Goal: Task Accomplishment & Management: Manage account settings

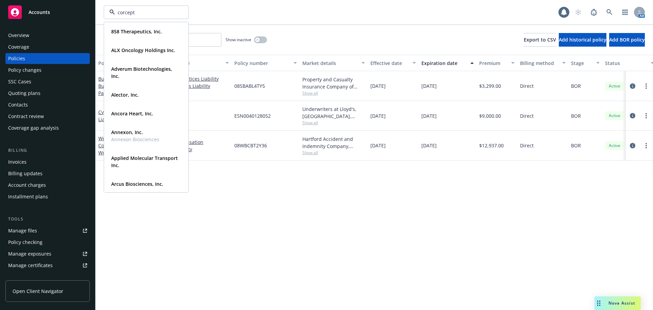
type input "corcept"
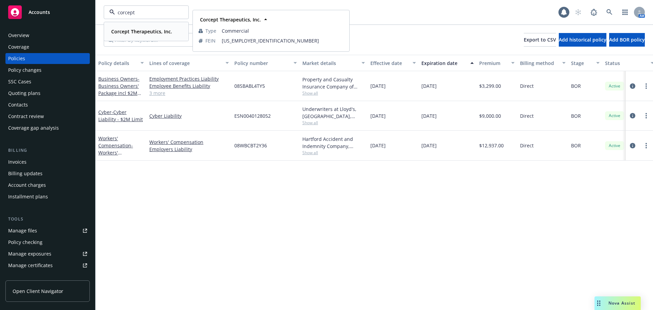
click at [143, 33] on strong "Corcept Therapeutics, Inc." at bounding box center [141, 31] width 61 height 6
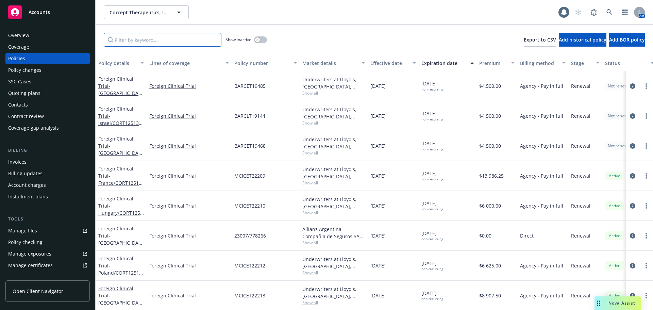
click at [149, 37] on input "Filter by keyword..." at bounding box center [163, 40] width 118 height 14
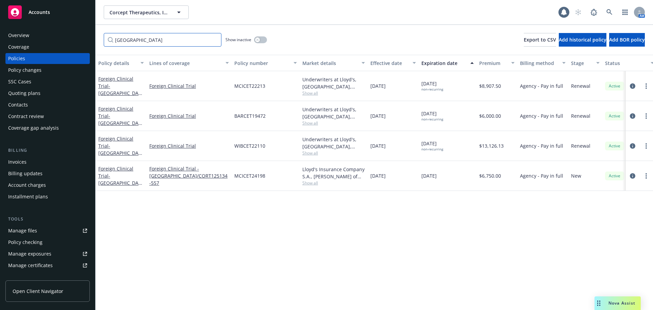
type input "spain"
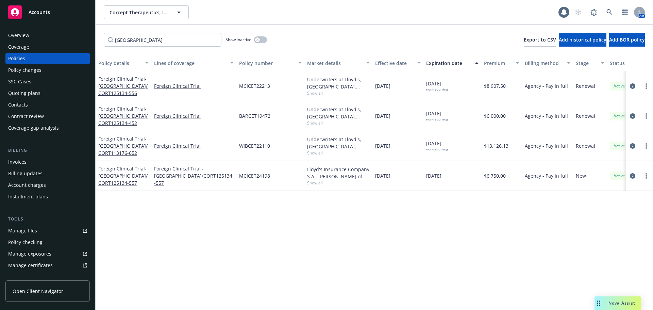
drag, startPoint x: 145, startPoint y: 63, endPoint x: 160, endPoint y: 64, distance: 16.0
click at [150, 64] on div "button" at bounding box center [147, 63] width 3 height 16
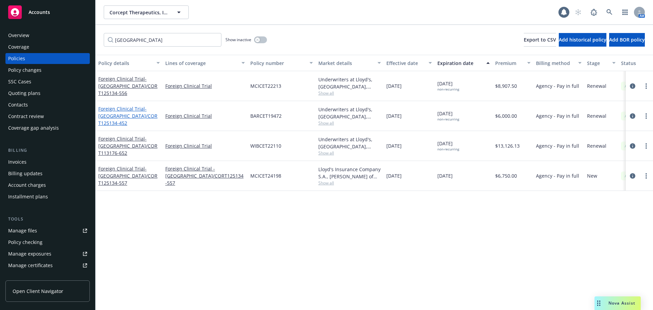
click at [140, 118] on span "- Spain/CORT125134-452" at bounding box center [127, 115] width 59 height 21
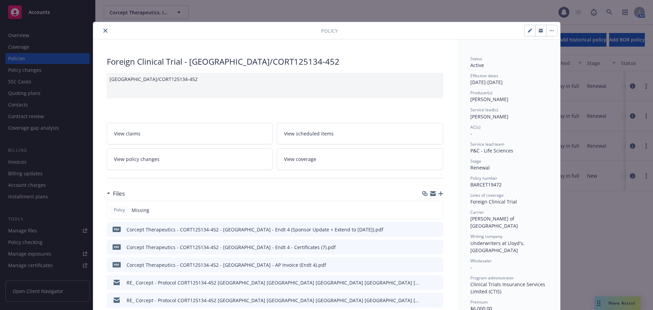
drag, startPoint x: 434, startPoint y: 194, endPoint x: 439, endPoint y: 191, distance: 5.2
click at [437, 192] on div at bounding box center [432, 193] width 21 height 5
click at [438, 195] on icon "button" at bounding box center [440, 193] width 5 height 5
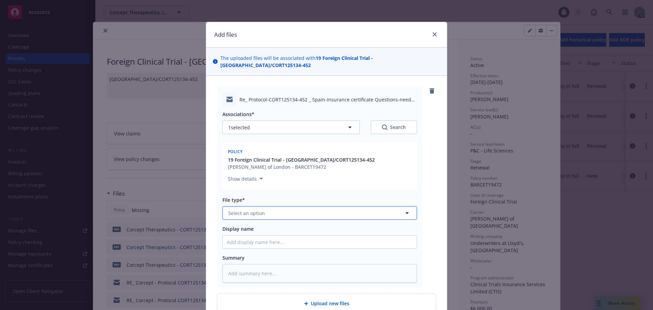
click at [310, 206] on button "Select an option" at bounding box center [319, 213] width 195 height 14
type input "em"
click at [302, 245] on div "Email" at bounding box center [320, 250] width 186 height 10
type textarea "x"
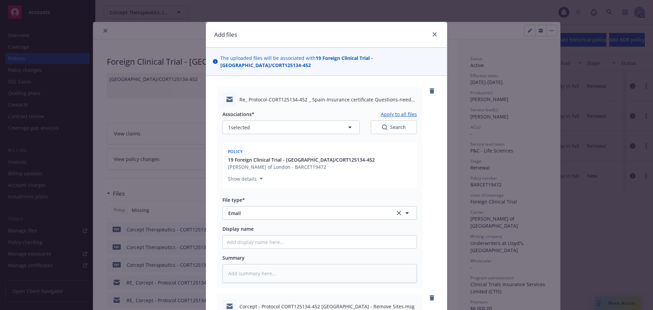
scroll to position [238, 0]
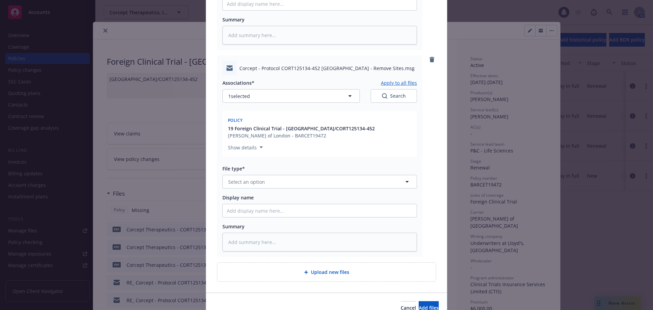
click at [274, 165] on div "File type*" at bounding box center [319, 168] width 195 height 7
click at [276, 175] on button "Select an option" at bounding box center [319, 182] width 195 height 14
type input "em"
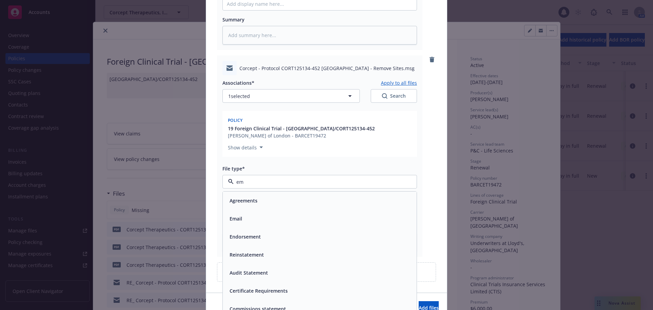
drag, startPoint x: 291, startPoint y: 212, endPoint x: 449, endPoint y: 136, distance: 174.9
click at [291, 214] on div "Email" at bounding box center [320, 219] width 186 height 10
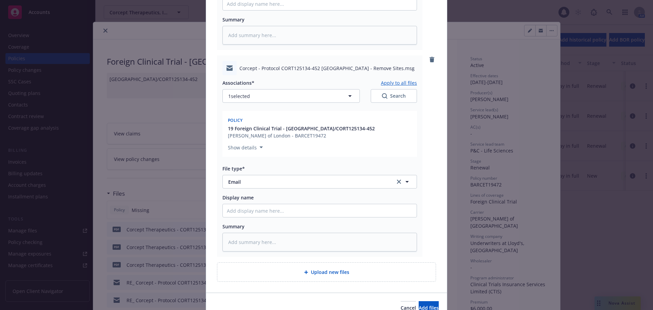
type textarea "x"
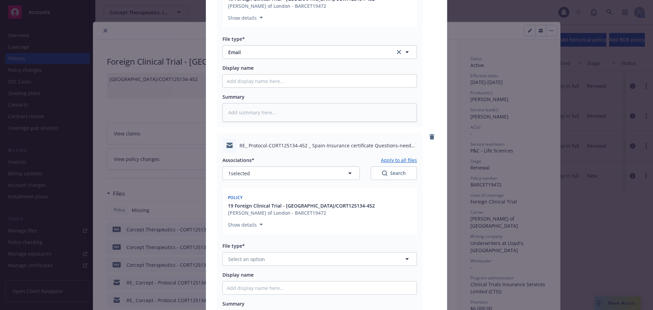
scroll to position [473, 0]
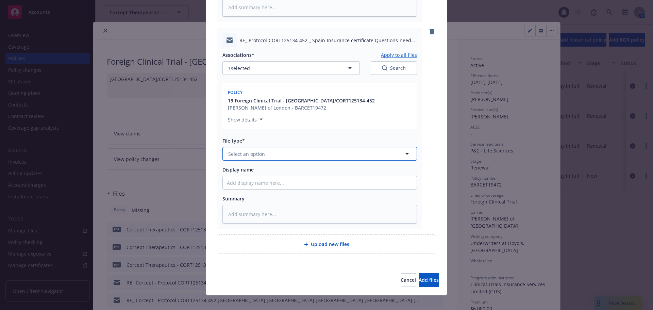
click at [308, 147] on button "Select an option" at bounding box center [319, 154] width 195 height 14
type input "em"
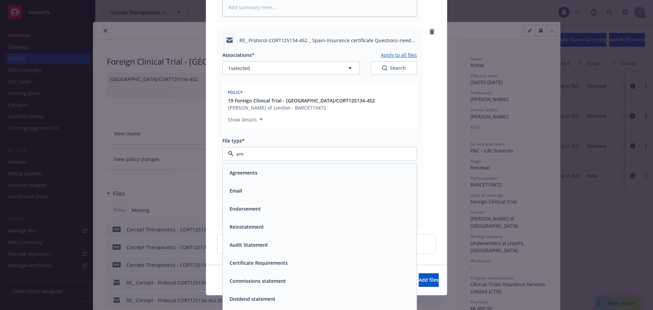
click at [260, 186] on div "Email" at bounding box center [320, 191] width 186 height 10
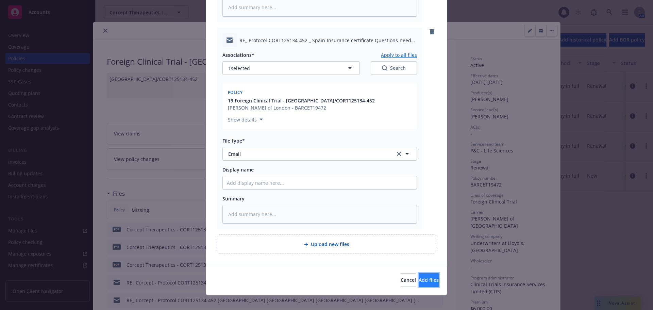
click at [427, 273] on button "Add files" at bounding box center [429, 280] width 20 height 14
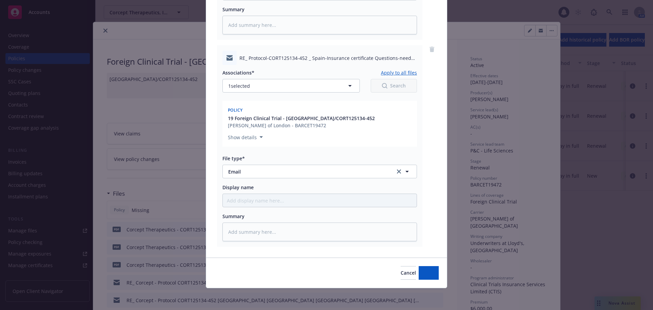
scroll to position [448, 0]
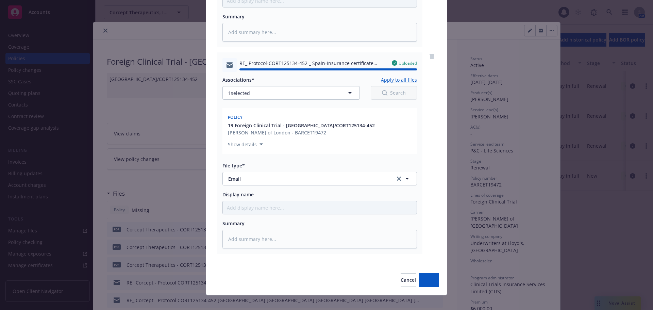
type textarea "x"
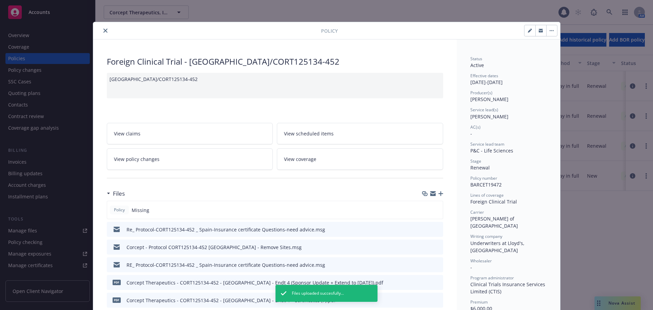
click at [103, 29] on icon "close" at bounding box center [105, 31] width 4 height 4
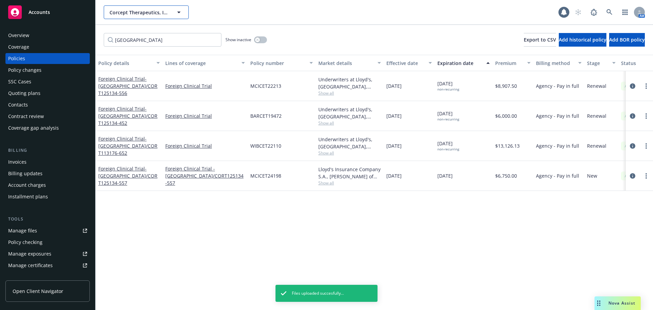
click at [139, 11] on span "Corcept Therapeutics, Inc." at bounding box center [138, 12] width 59 height 7
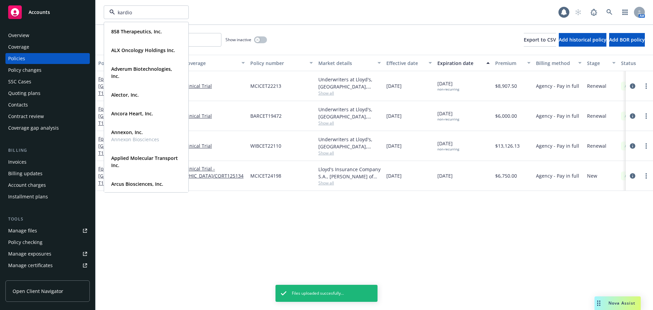
type input "kardion"
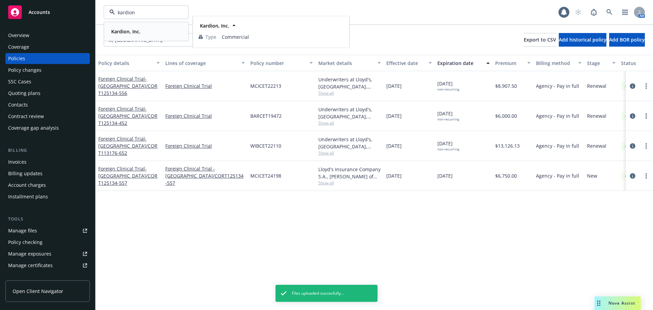
click at [136, 31] on strong "Kardion, Inc." at bounding box center [125, 31] width 29 height 6
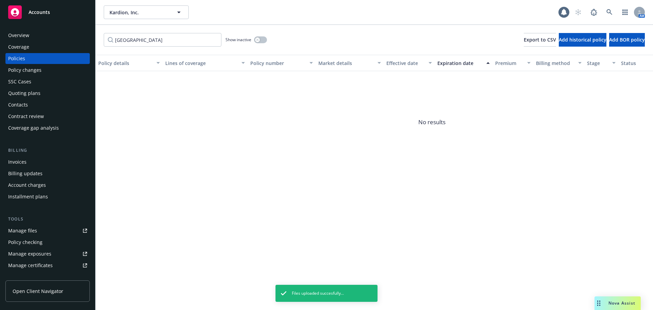
click at [32, 73] on div "Policy changes" at bounding box center [24, 70] width 33 height 11
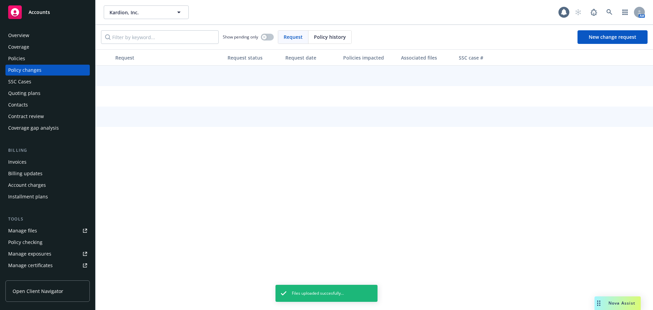
click at [31, 60] on div "Policies" at bounding box center [47, 58] width 79 height 11
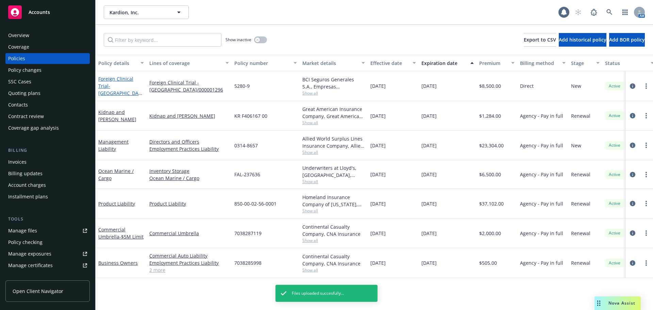
click at [128, 88] on span "- Chile/000001296" at bounding box center [120, 93] width 44 height 21
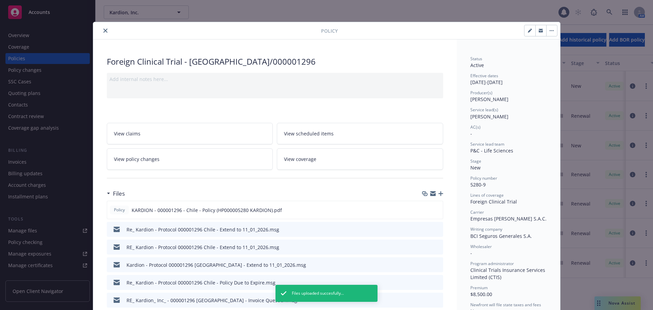
click at [439, 194] on icon "button" at bounding box center [440, 193] width 5 height 5
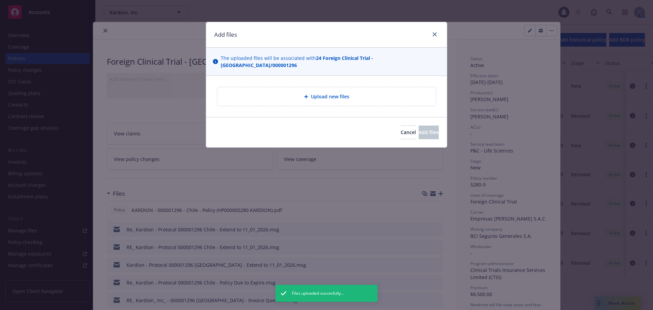
type textarea "x"
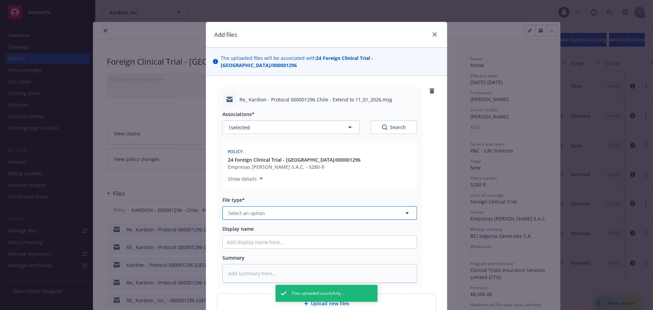
click at [284, 206] on button "Select an option" at bounding box center [319, 213] width 195 height 14
type input "e"
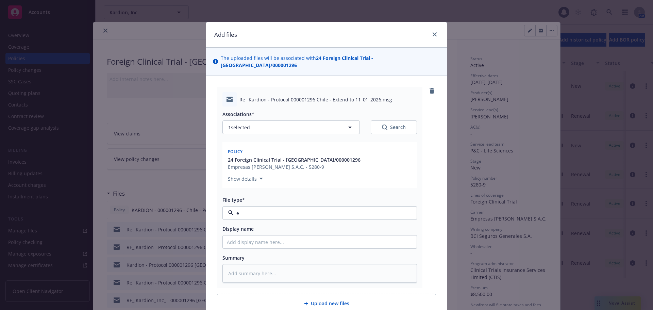
type textarea "x"
type input "em"
click at [299, 248] on div "Email" at bounding box center [320, 250] width 186 height 10
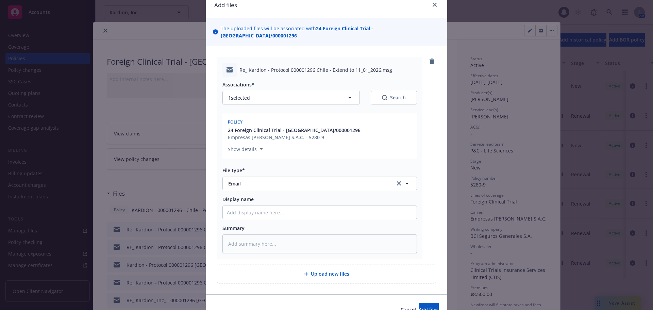
scroll to position [59, 0]
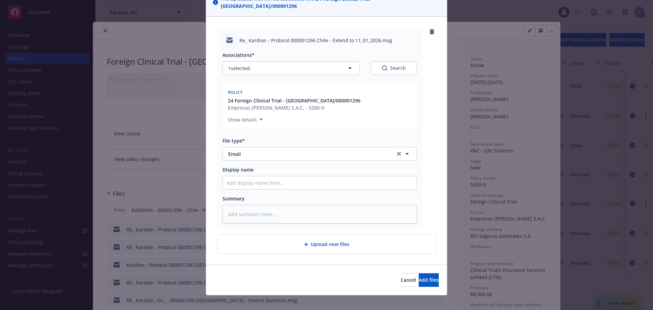
type textarea "x"
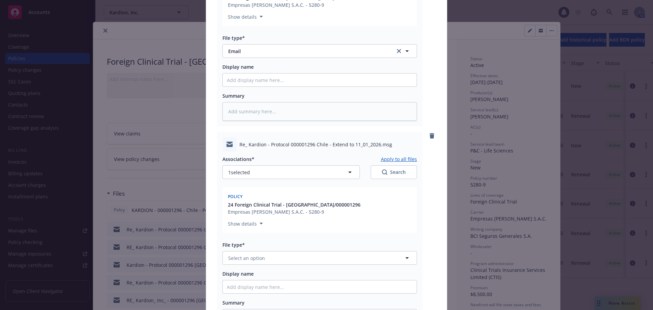
scroll to position [266, 0]
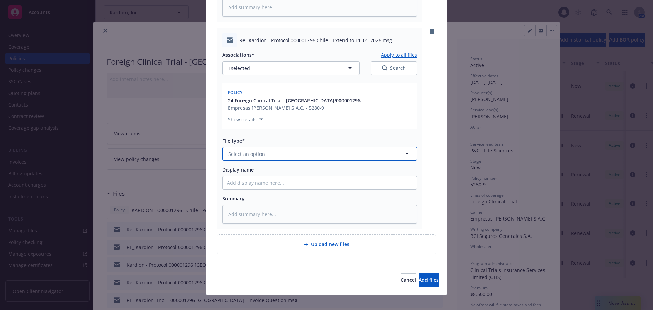
click at [285, 150] on button "Select an option" at bounding box center [319, 154] width 195 height 14
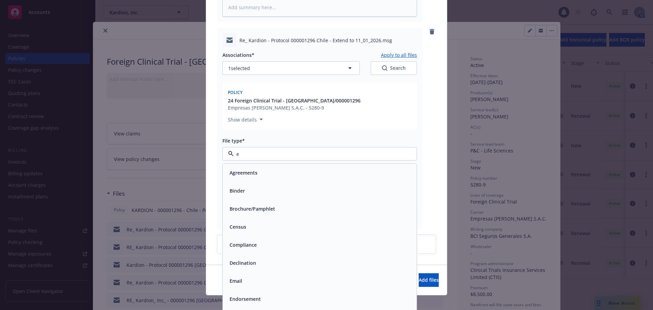
type input "em"
click at [313, 182] on div "Email" at bounding box center [320, 191] width 194 height 18
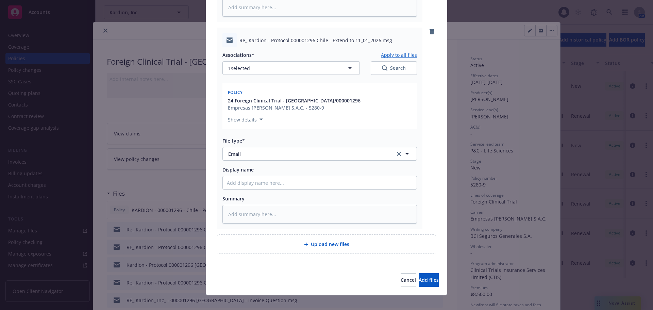
type textarea "x"
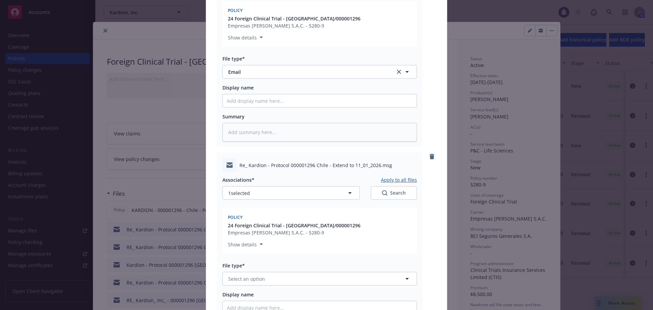
scroll to position [470, 0]
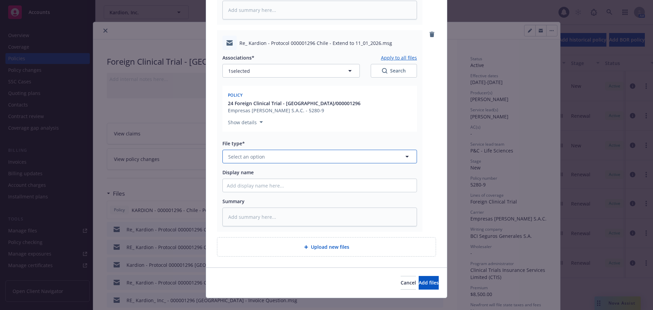
click at [264, 150] on button "Select an option" at bounding box center [319, 157] width 195 height 14
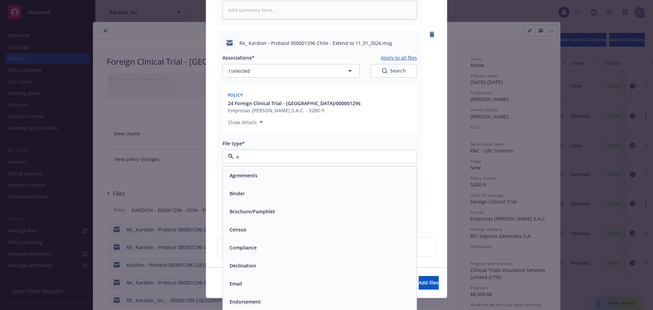
type input "em"
click at [285, 188] on div "Email" at bounding box center [320, 193] width 186 height 10
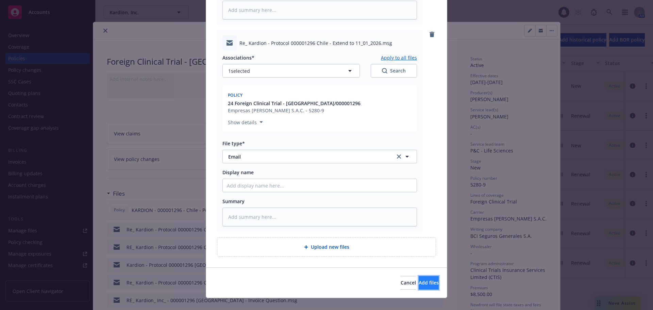
click at [419, 279] on span "Add files" at bounding box center [429, 282] width 20 height 6
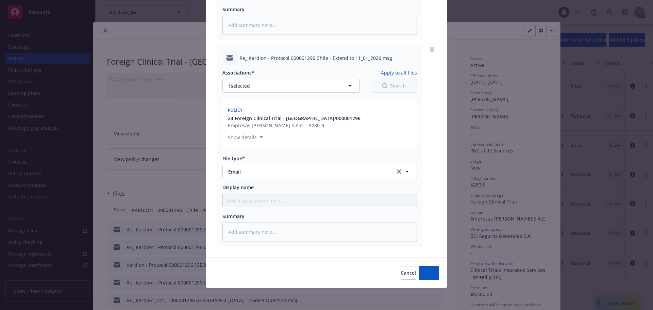
scroll to position [448, 0]
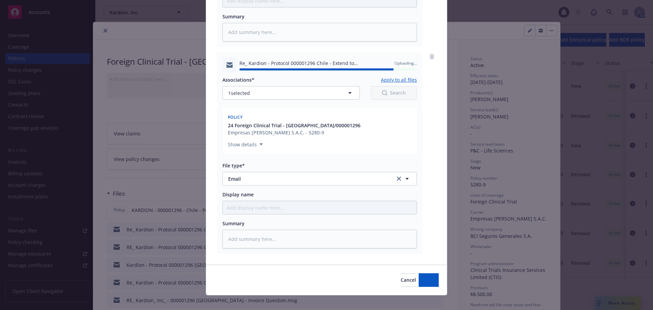
type textarea "x"
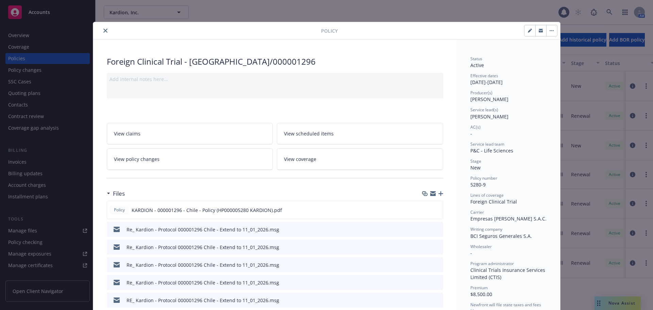
click at [101, 31] on button "close" at bounding box center [105, 31] width 8 height 8
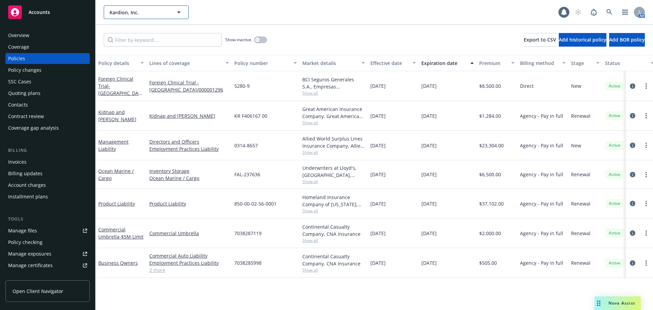
click at [120, 11] on span "Kardion, Inc." at bounding box center [138, 12] width 59 height 7
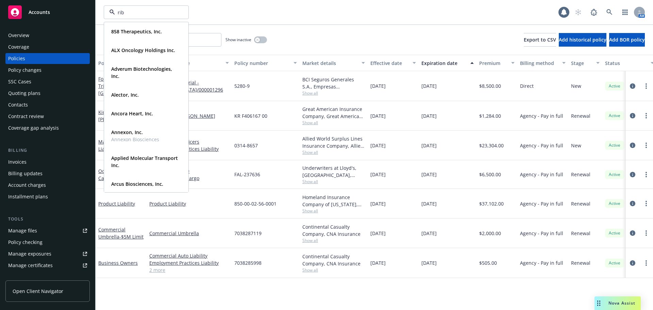
type input "ribo"
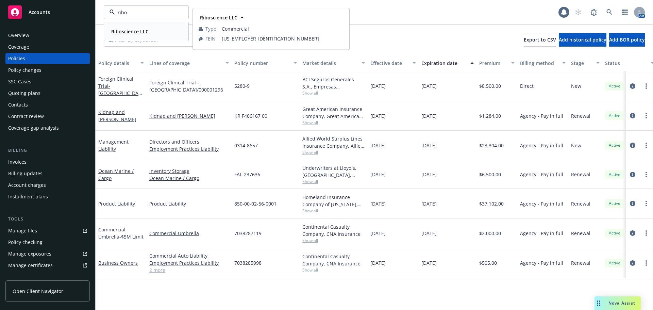
click at [143, 32] on strong "Riboscience LLC" at bounding box center [129, 31] width 37 height 6
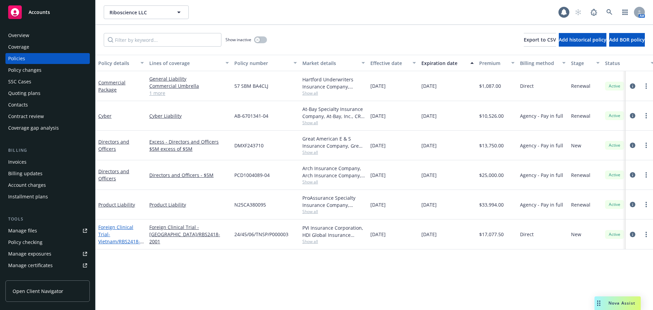
click at [125, 234] on span "- Vietnam/RBS2418-2001" at bounding box center [121, 241] width 46 height 21
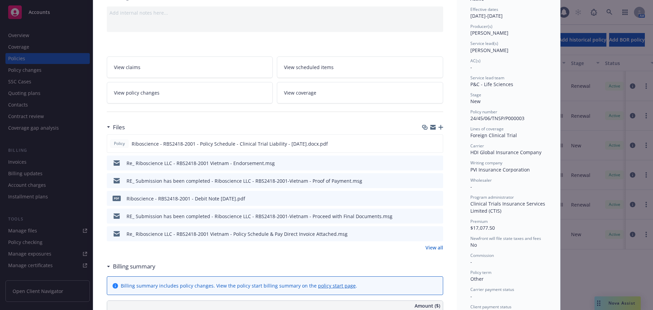
scroll to position [68, 0]
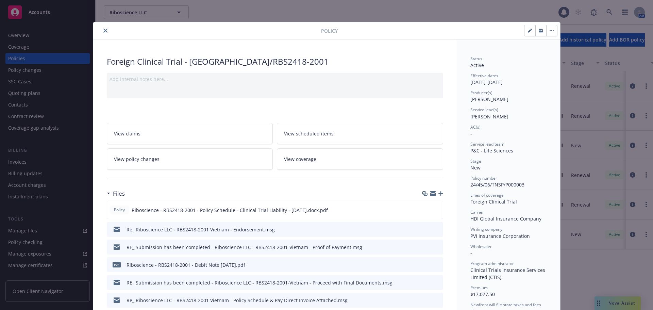
drag, startPoint x: 105, startPoint y: 29, endPoint x: 122, endPoint y: 19, distance: 19.8
click at [105, 29] on button "close" at bounding box center [105, 31] width 8 height 8
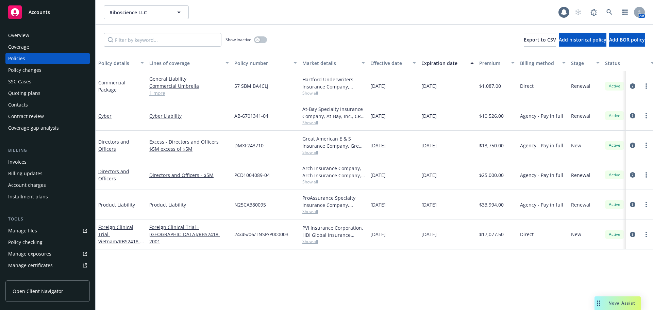
drag, startPoint x: 114, startPoint y: 22, endPoint x: 115, endPoint y: 17, distance: 4.7
click at [114, 21] on div "Riboscience LLC Riboscience LLC 1 AM" at bounding box center [374, 12] width 557 height 24
click at [121, 14] on span "Riboscience LLC" at bounding box center [138, 12] width 59 height 7
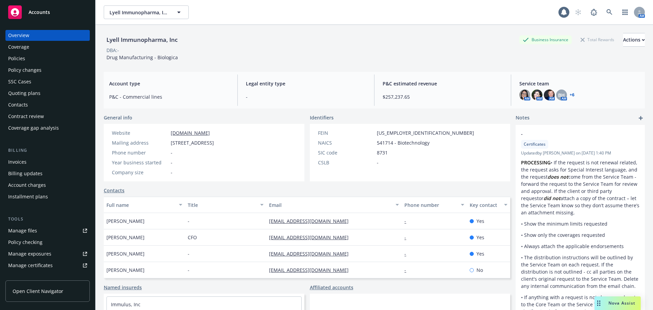
click at [36, 63] on div "Policies" at bounding box center [47, 58] width 79 height 11
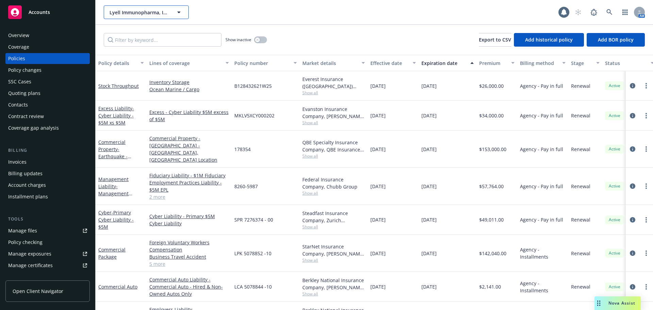
click at [135, 12] on span "Lyell Immunopharma, Inc" at bounding box center [138, 12] width 59 height 7
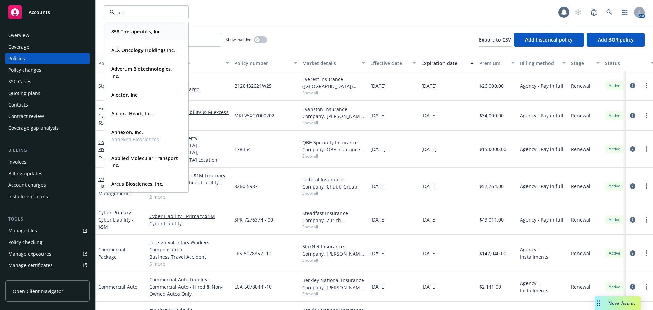
type input "arcu"
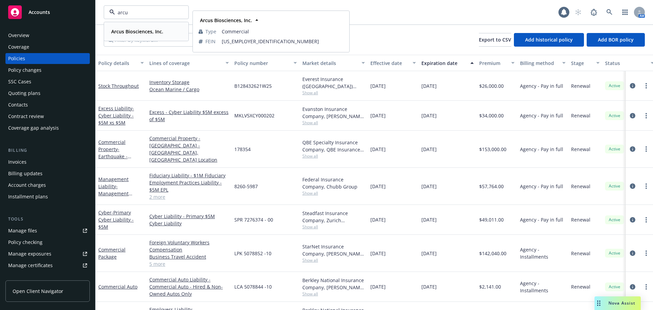
click at [132, 35] on div "Arcus Biosciences, Inc." at bounding box center [136, 32] width 56 height 10
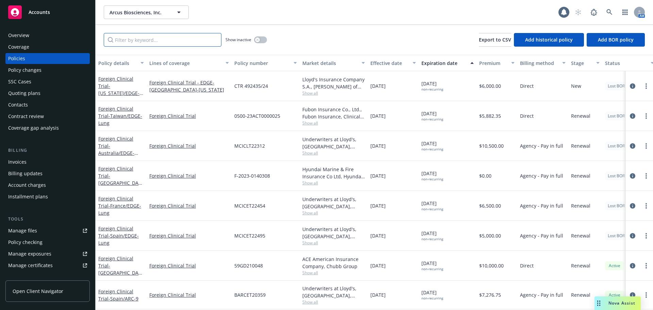
click at [121, 44] on input "Filter by keyword..." at bounding box center [163, 40] width 118 height 14
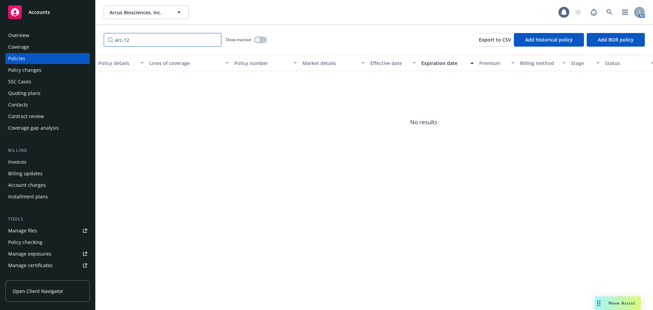
type input "arc-12"
click at [261, 41] on button "button" at bounding box center [260, 39] width 13 height 7
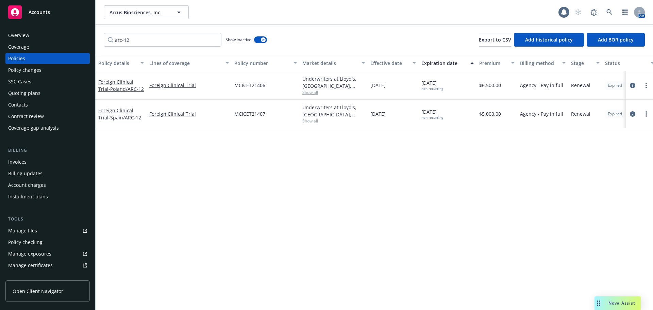
drag, startPoint x: 116, startPoint y: 89, endPoint x: 124, endPoint y: 92, distance: 8.4
click at [116, 89] on span "- Poland/ARC-12" at bounding box center [125, 89] width 35 height 6
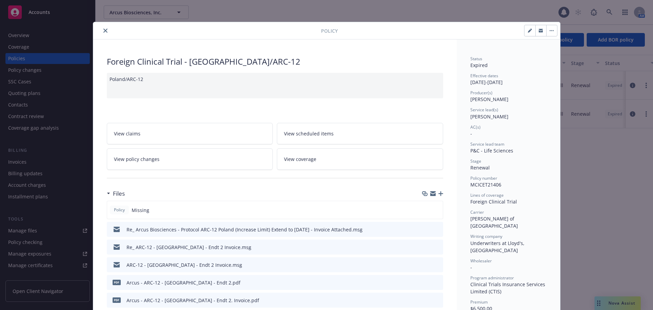
click at [440, 191] on icon "button" at bounding box center [440, 193] width 5 height 5
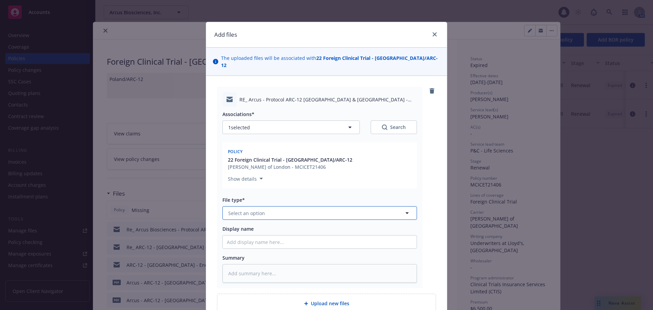
click at [270, 206] on button "Select an option" at bounding box center [319, 213] width 195 height 14
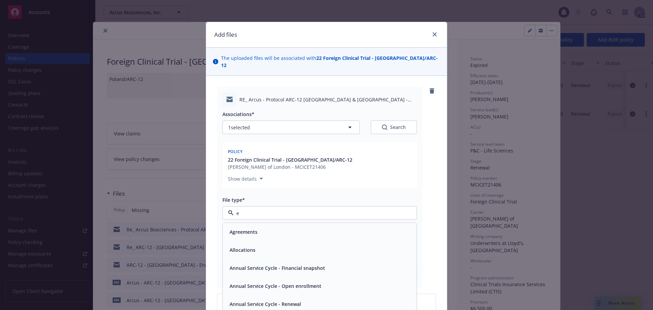
type input "em"
click at [314, 245] on div "Email" at bounding box center [320, 250] width 186 height 10
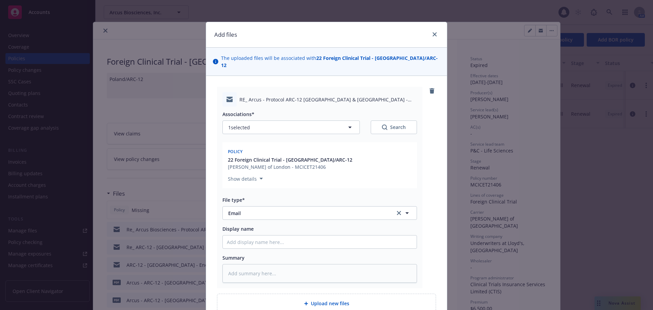
type textarea "x"
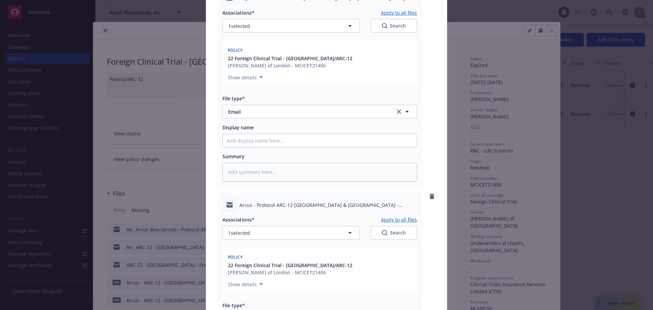
scroll to position [204, 0]
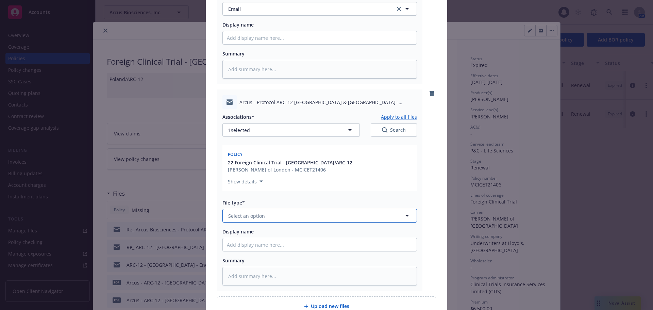
click at [261, 212] on span "Select an option" at bounding box center [246, 215] width 37 height 7
type input "em"
click at [259, 248] on div "Email" at bounding box center [320, 253] width 186 height 10
click at [347, 126] on icon "button" at bounding box center [350, 130] width 8 height 8
type textarea "x"
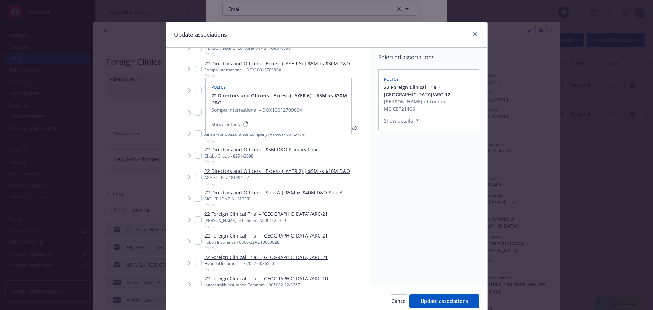
scroll to position [3604, 0]
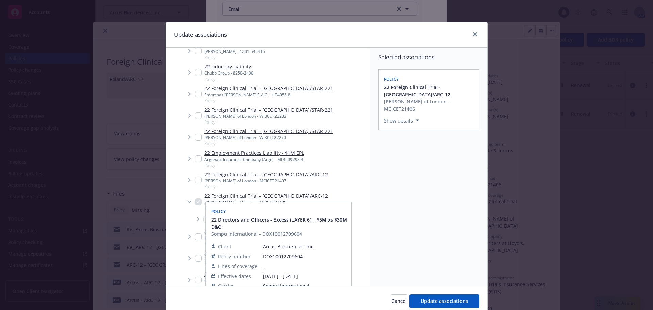
click at [195, 179] on input "Tree Example" at bounding box center [198, 179] width 7 height 7
checkbox input "true"
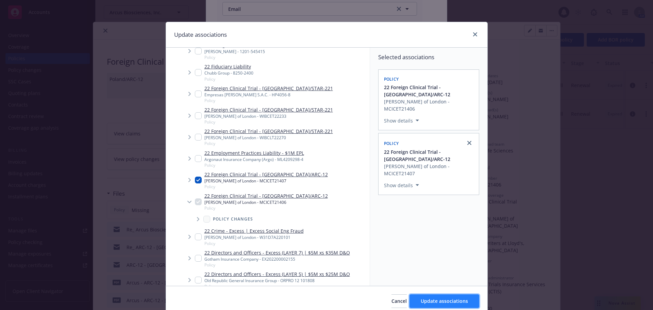
click at [447, 302] on span "Update associations" at bounding box center [444, 301] width 47 height 6
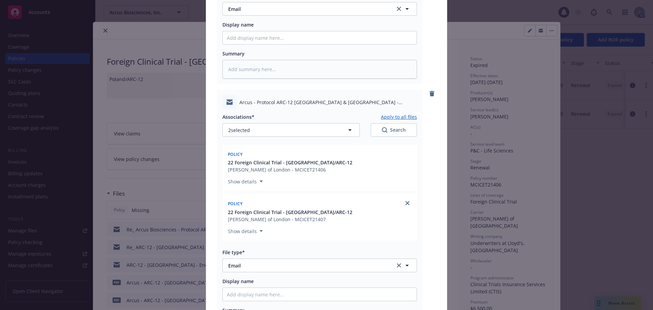
click at [385, 113] on button "Apply to all files" at bounding box center [399, 116] width 36 height 7
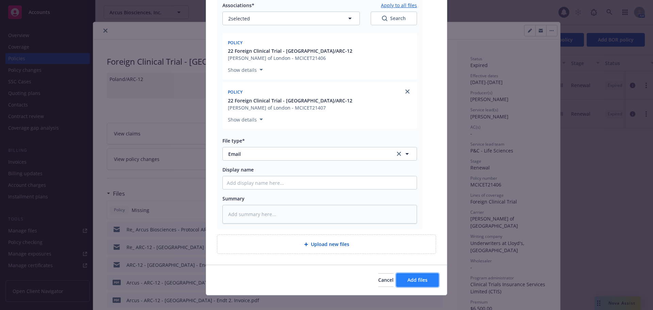
click at [426, 274] on button "Add files" at bounding box center [417, 280] width 43 height 14
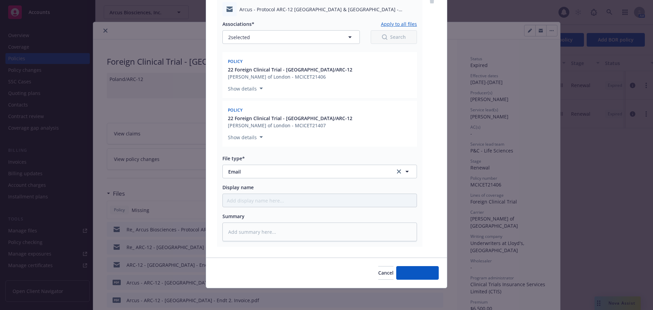
scroll to position [338, 0]
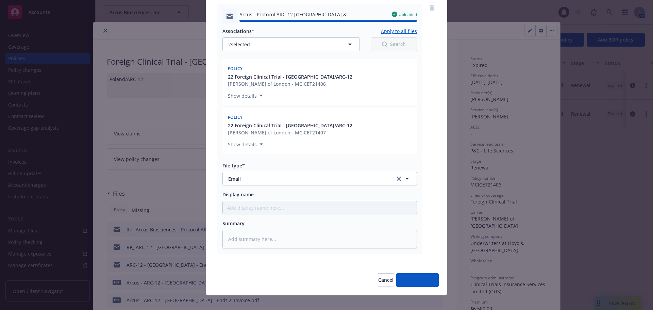
type textarea "x"
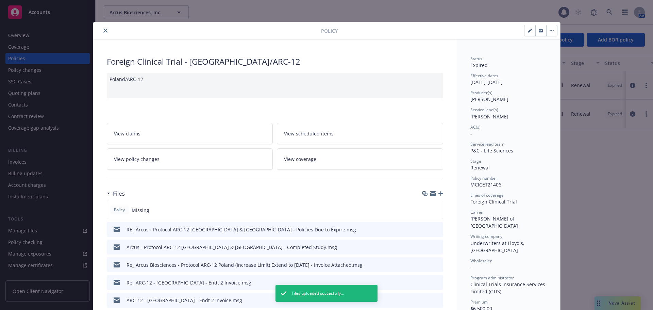
click at [546, 29] on button "button" at bounding box center [551, 30] width 11 height 11
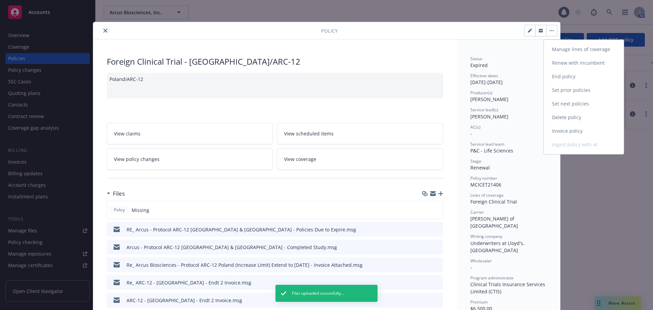
click at [563, 72] on link "End policy" at bounding box center [584, 77] width 80 height 14
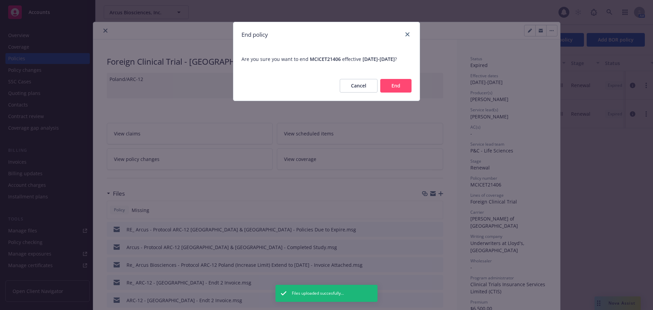
click at [399, 92] on button "End" at bounding box center [395, 86] width 31 height 14
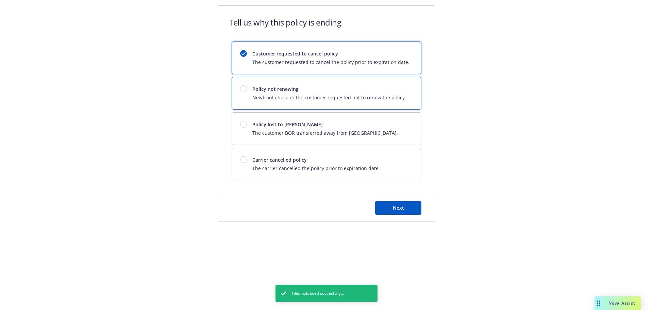
click at [300, 96] on span "Newfront chose or the customer requested not to renew the policy." at bounding box center [329, 97] width 154 height 7
click at [402, 202] on button "Next" at bounding box center [398, 208] width 46 height 14
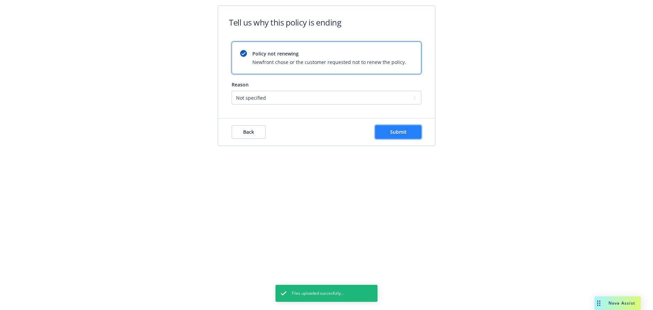
click at [386, 133] on button "Submit" at bounding box center [398, 132] width 46 height 14
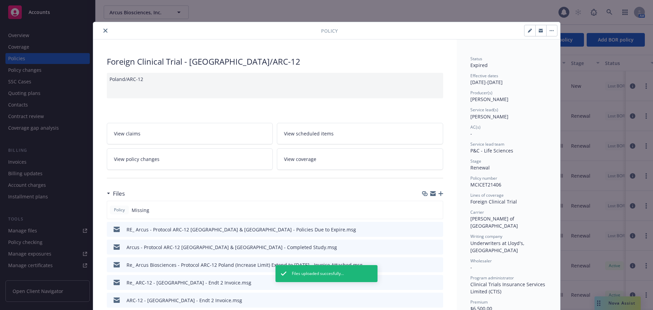
scroll to position [20, 0]
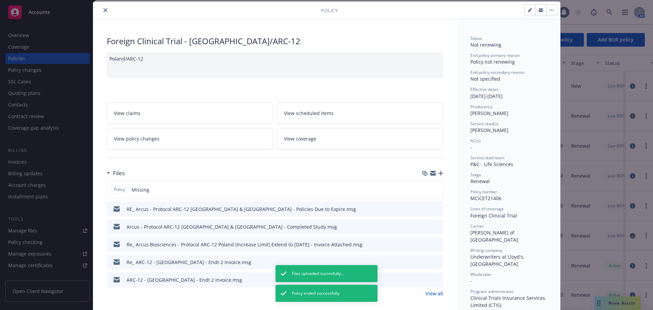
click at [101, 10] on button "close" at bounding box center [105, 10] width 8 height 8
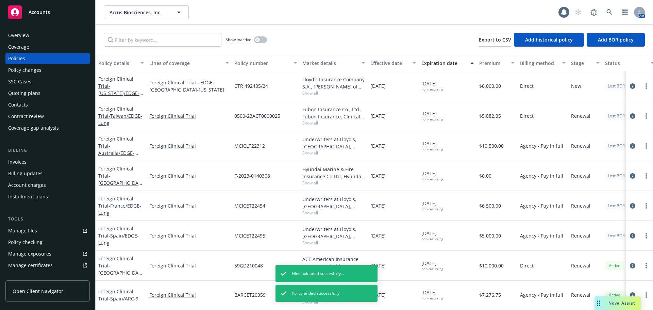
click at [103, 12] on div "Arcus Biosciences, Inc. Arcus Biosciences, Inc. 1 AM" at bounding box center [374, 12] width 557 height 24
click at [156, 36] on input "Filter by keyword..." at bounding box center [163, 40] width 118 height 14
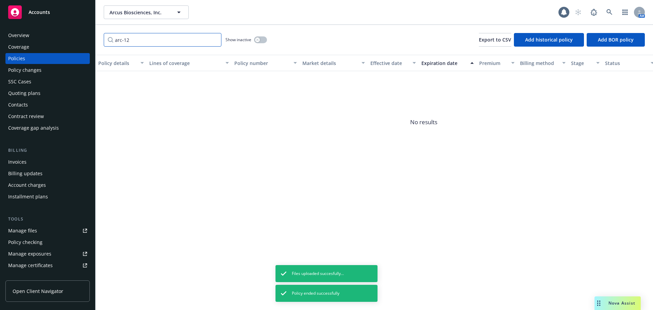
type input "arc-12"
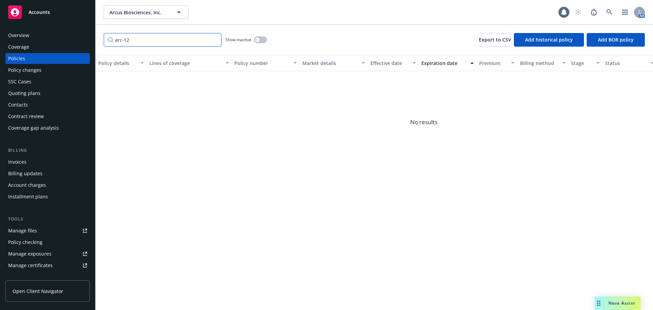
click at [148, 40] on input "arc-12" at bounding box center [163, 40] width 118 height 14
click at [264, 43] on button "button" at bounding box center [260, 39] width 13 height 7
click at [265, 40] on button "button" at bounding box center [260, 39] width 13 height 7
click at [263, 38] on button "button" at bounding box center [260, 39] width 13 height 7
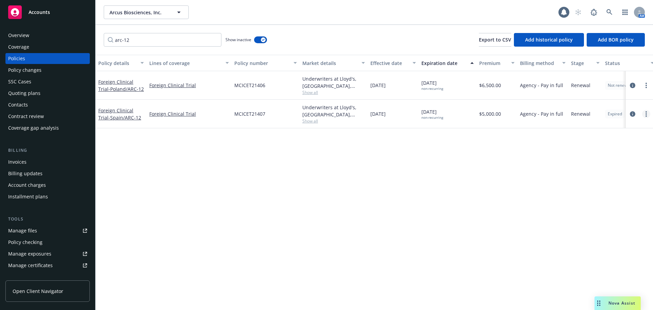
click at [646, 113] on circle "more" at bounding box center [645, 113] width 1 height 1
click at [594, 153] on link "End policy" at bounding box center [610, 155] width 80 height 14
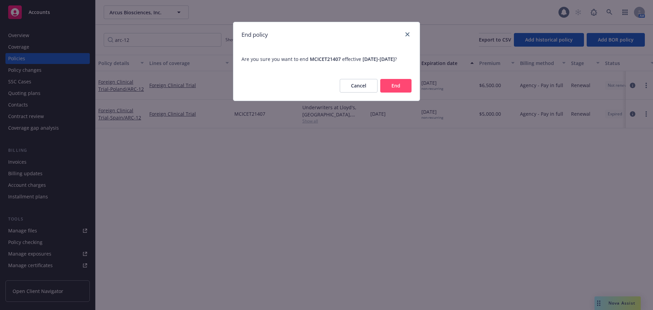
click at [396, 89] on button "End" at bounding box center [395, 86] width 31 height 14
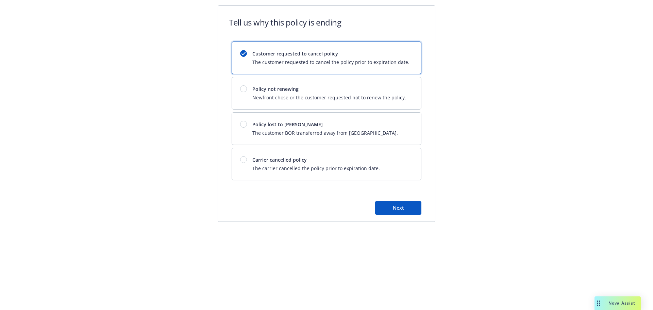
click at [324, 58] on div "Customer requested to cancel policy The customer requested to cancel the policy…" at bounding box center [330, 58] width 157 height 16
click at [312, 84] on div "Policy not renewing Newfront chose or the customer requested not to renew the p…" at bounding box center [326, 93] width 189 height 32
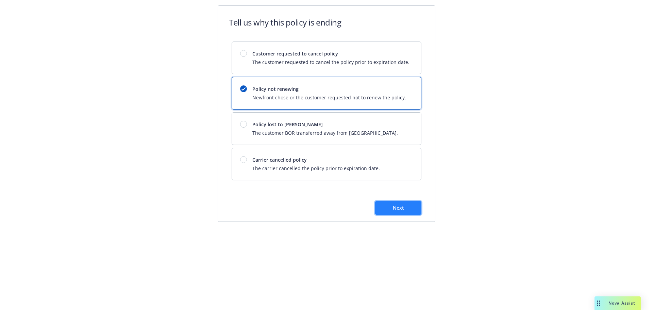
click at [413, 208] on button "Next" at bounding box center [398, 208] width 46 height 14
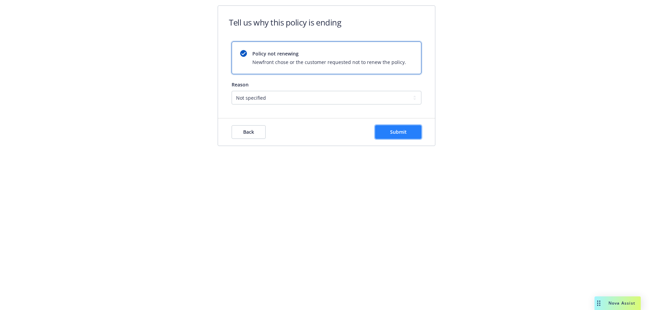
click at [412, 136] on button "Submit" at bounding box center [398, 132] width 46 height 14
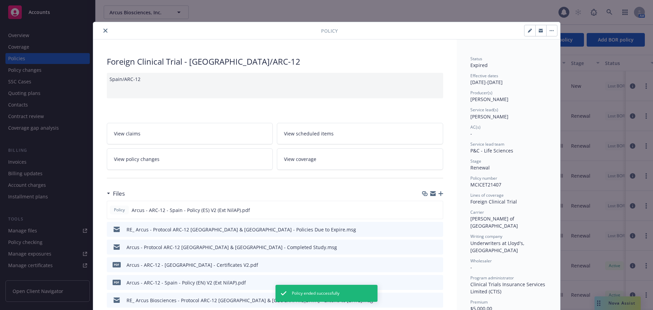
scroll to position [20, 0]
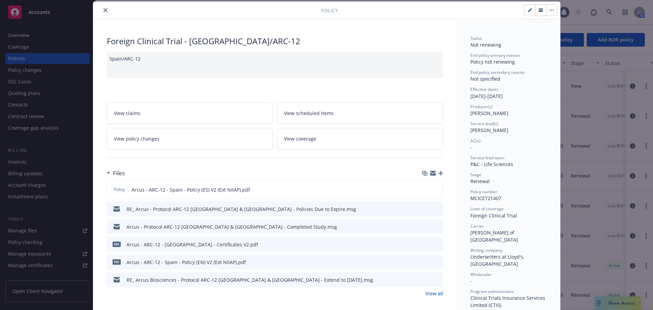
click at [105, 7] on button "close" at bounding box center [105, 10] width 8 height 8
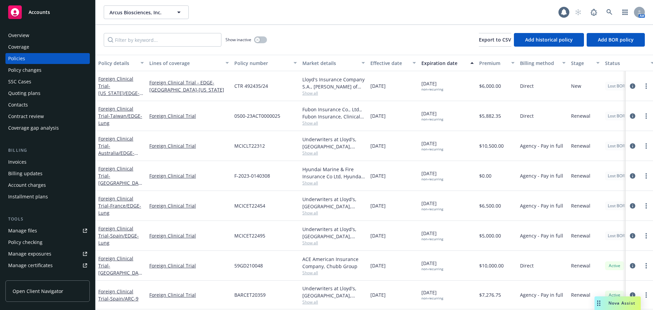
click at [17, 36] on div "Overview" at bounding box center [18, 35] width 21 height 11
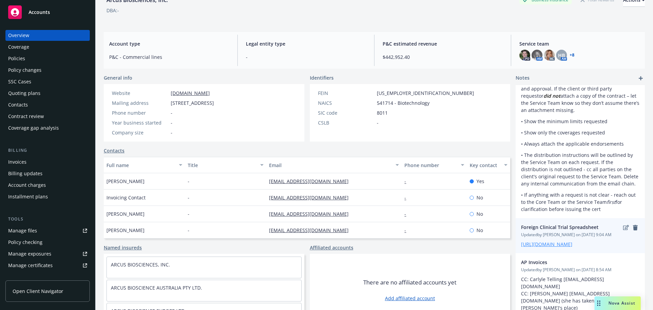
scroll to position [56, 0]
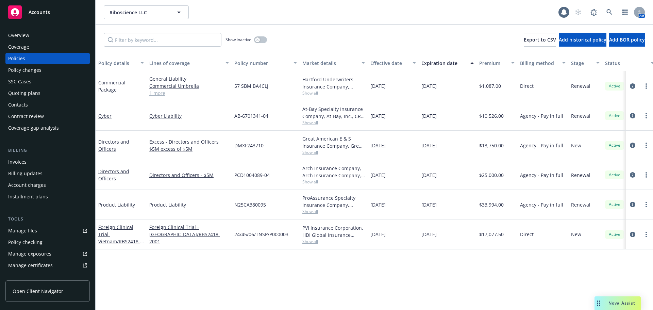
click at [30, 37] on div "Overview" at bounding box center [47, 35] width 79 height 11
